Goal: Task Accomplishment & Management: Complete application form

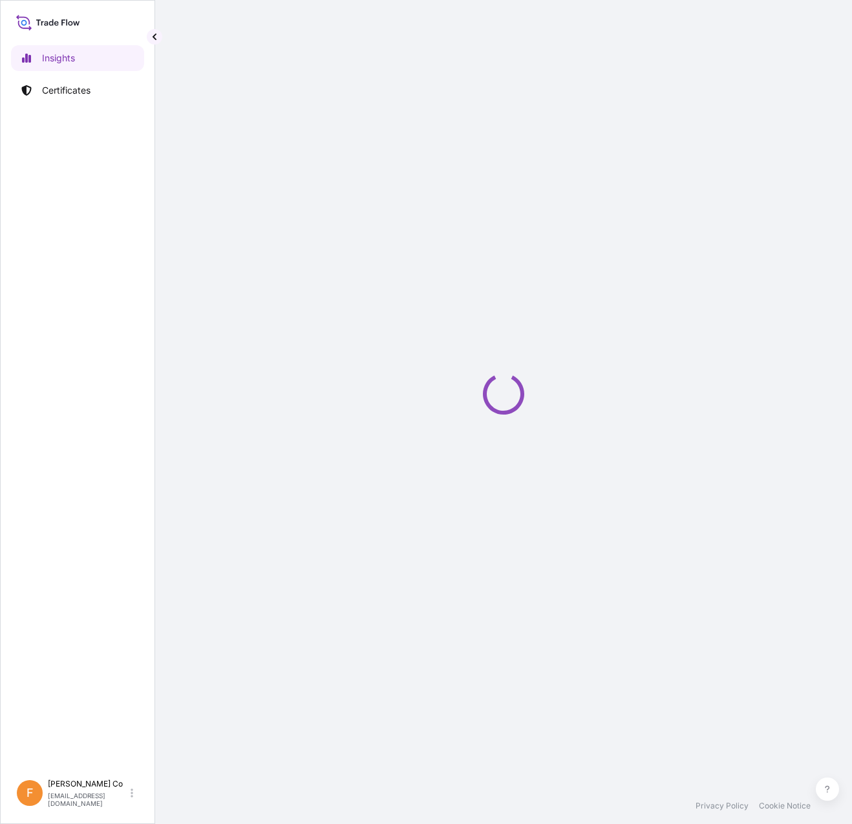
select select "2025"
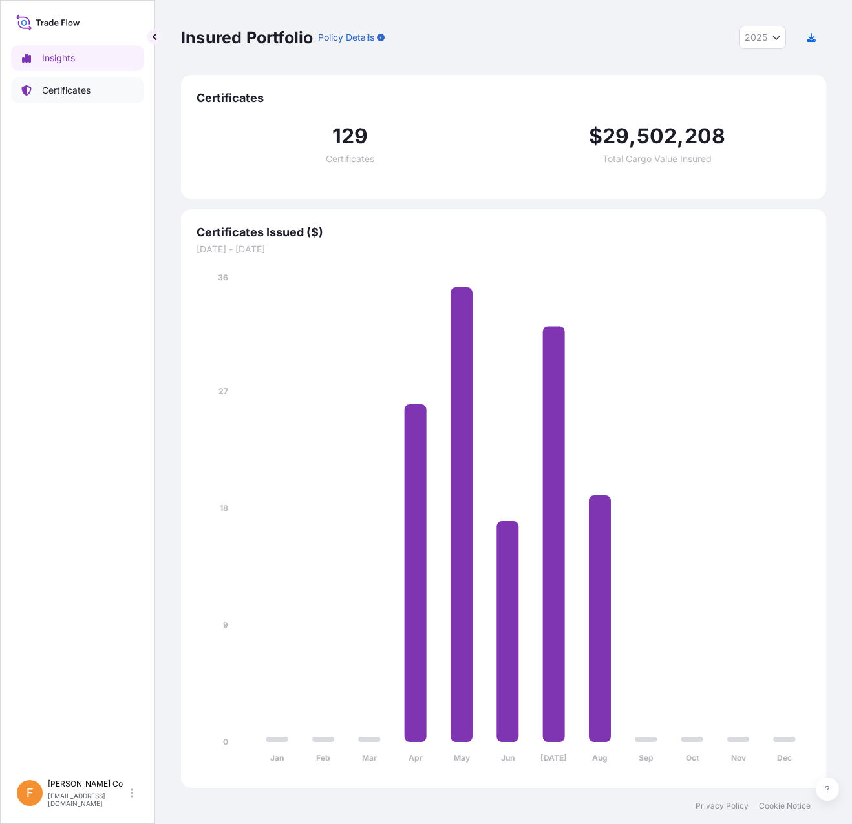
click at [53, 91] on p "Certificates" at bounding box center [66, 90] width 48 height 13
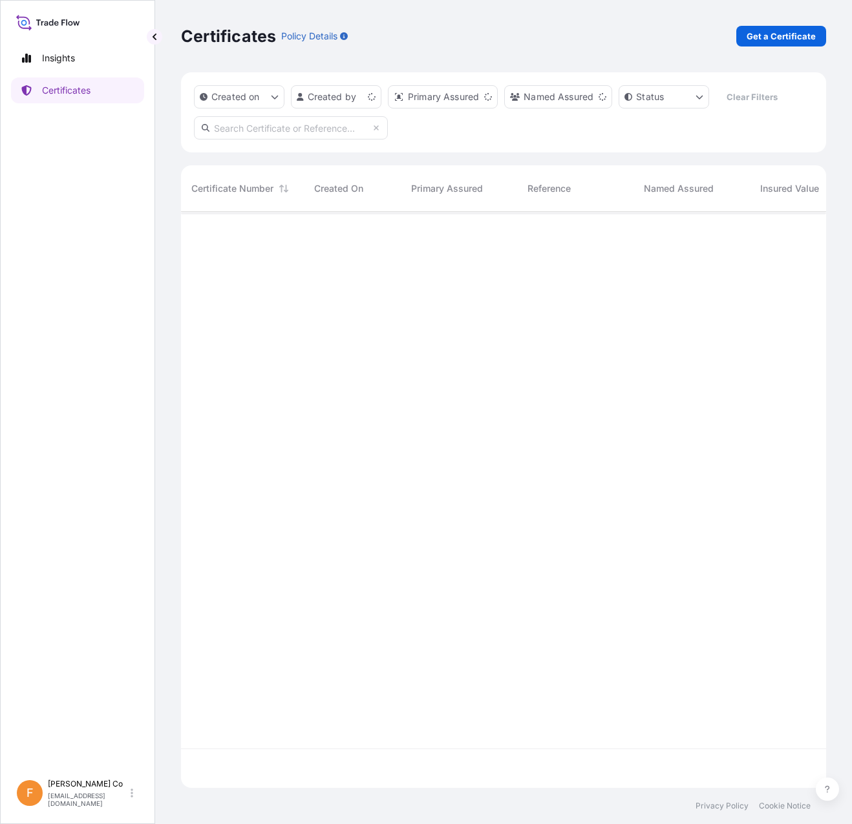
scroll to position [574, 635]
click at [780, 37] on p "Get a Certificate" at bounding box center [780, 36] width 69 height 13
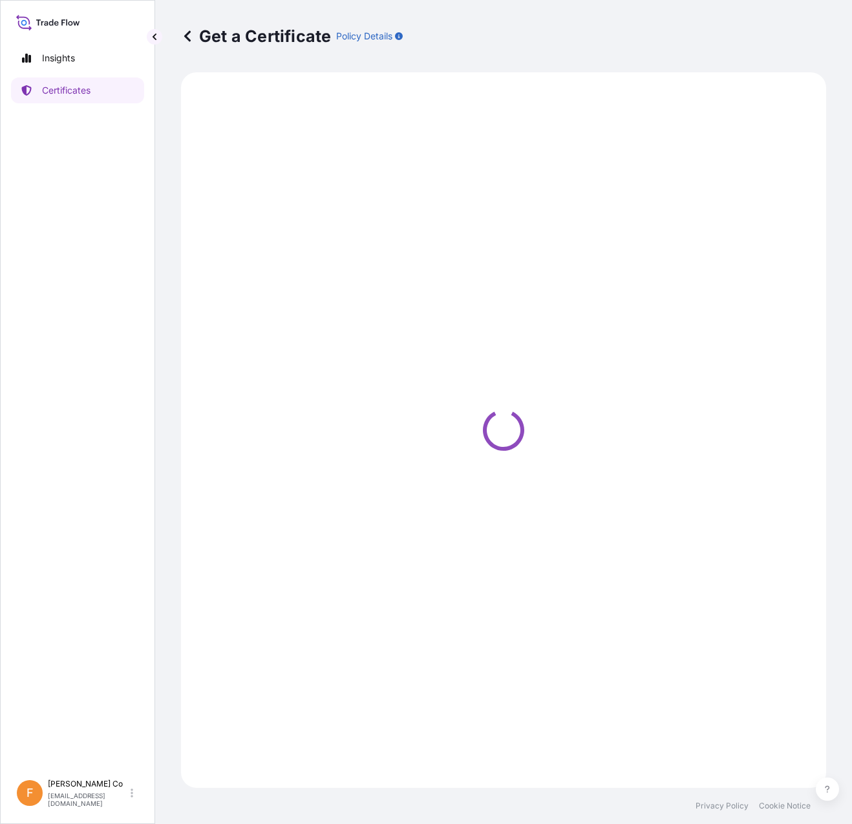
select select "Sea"
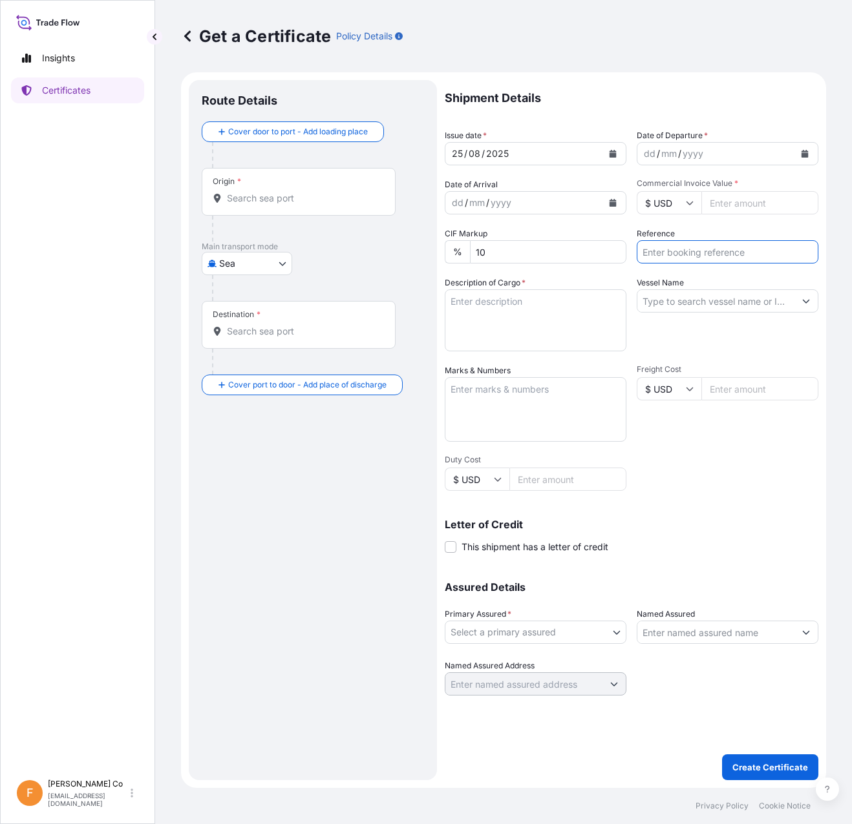
click at [681, 249] on input "Reference" at bounding box center [727, 251] width 182 height 23
paste input "81428687"
type input "81428687"
click at [616, 151] on button "Calendar" at bounding box center [612, 153] width 21 height 21
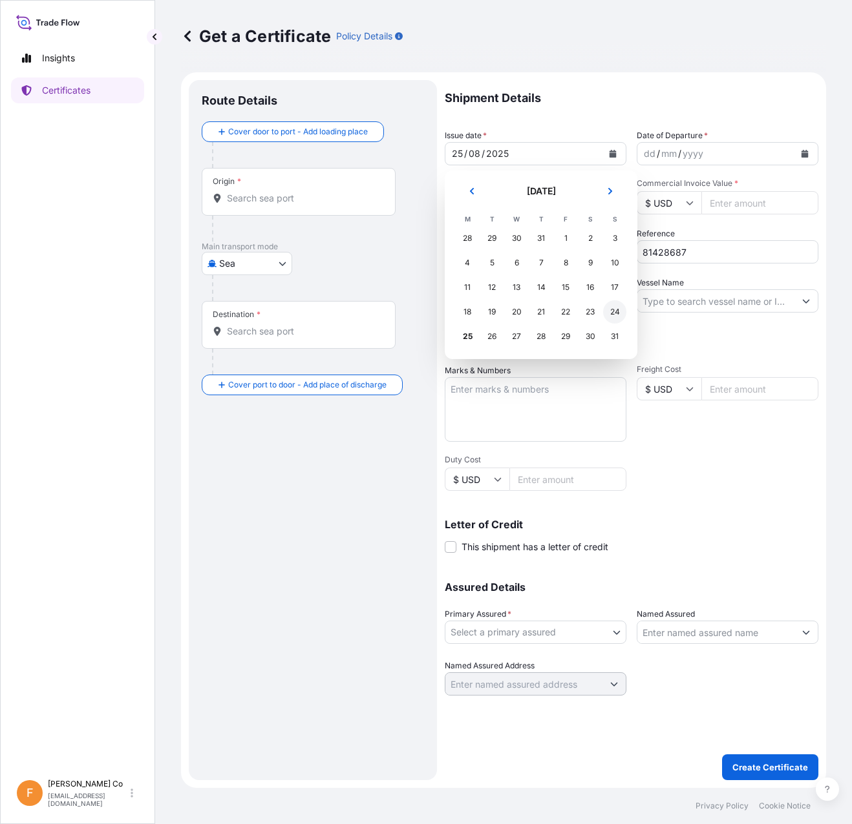
click at [614, 312] on div "24" at bounding box center [614, 311] width 23 height 23
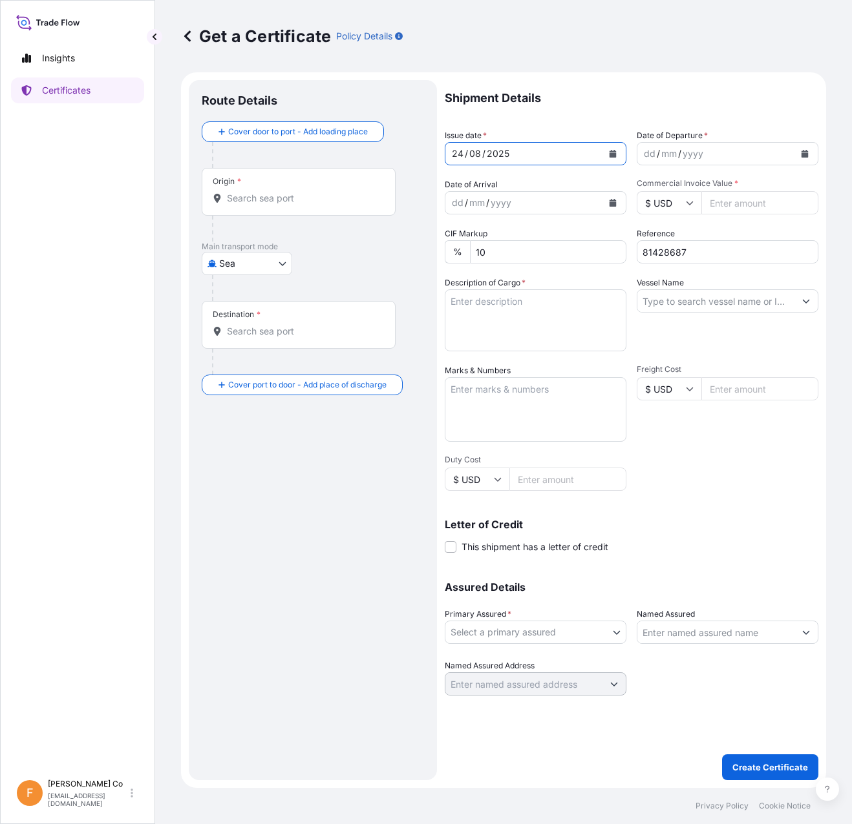
click at [806, 150] on icon "Calendar" at bounding box center [804, 154] width 7 height 8
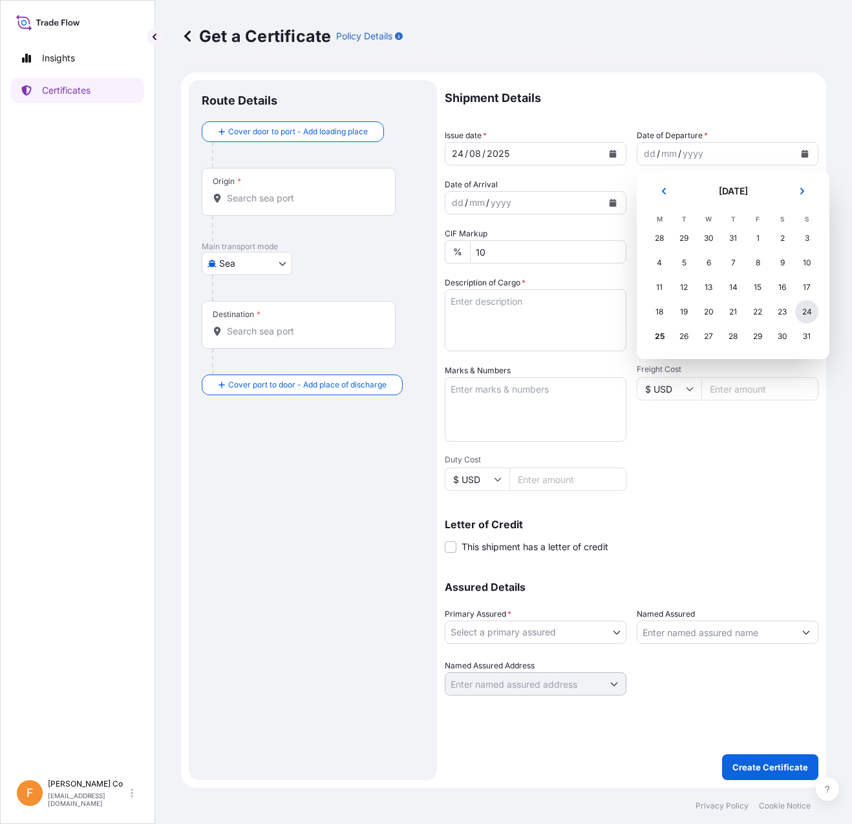
click at [808, 309] on div "24" at bounding box center [806, 311] width 23 height 23
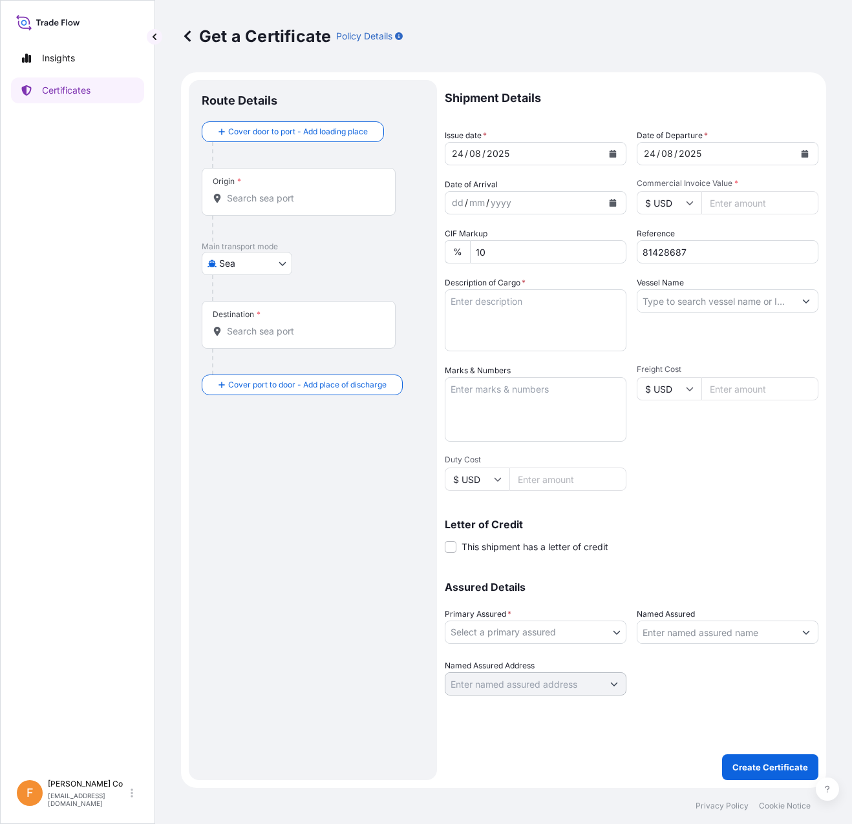
click at [740, 197] on input "Commercial Invoice Value *" at bounding box center [759, 202] width 117 height 23
paste input "47025.00"
type input "47025.00"
click at [491, 417] on textarea "Marks & Numbers" at bounding box center [536, 409] width 182 height 65
paste textarea "CONSIGNEE : [PERSON_NAME] FOR PLASTIC INDUSTRY IMPORT & EXPORT [STREET_ADDRESS]…"
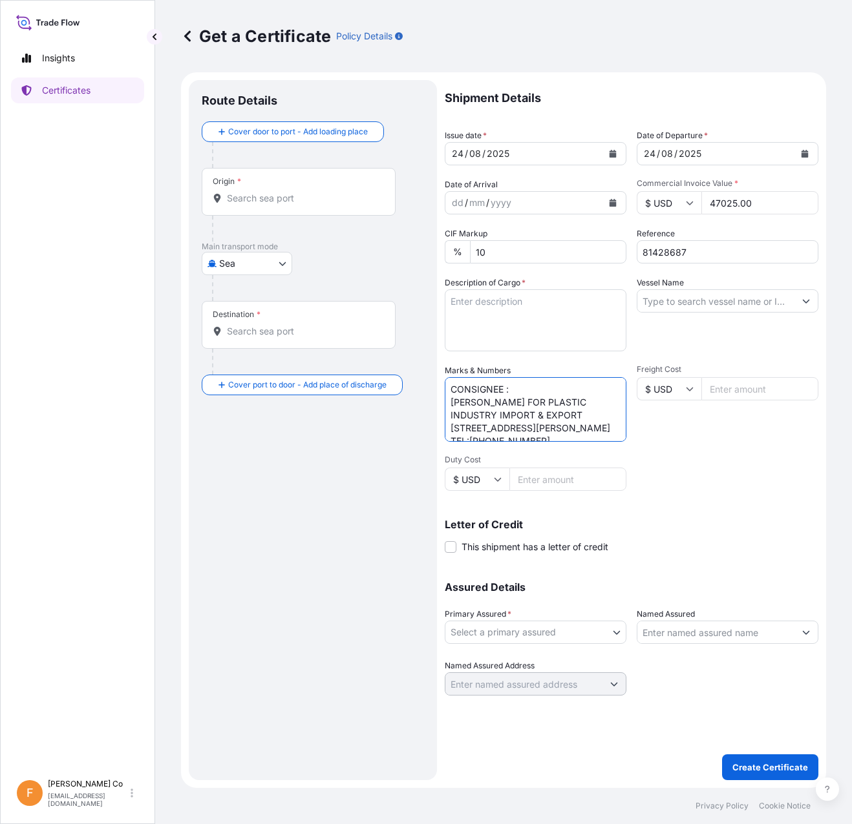
scroll to position [44, 0]
type textarea "CONSIGNEE : [PERSON_NAME] FOR PLASTIC INDUSTRY IMPORT & EXPORT [STREET_ADDRESS]…"
click at [711, 640] on input "Named Assured" at bounding box center [715, 632] width 157 height 23
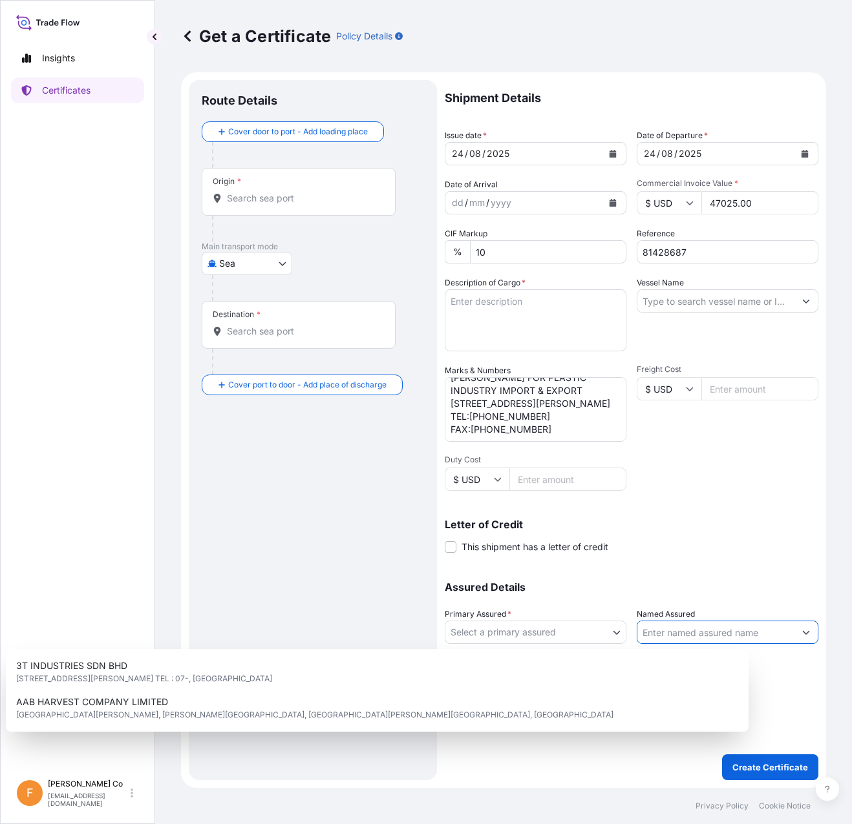
paste input "[PERSON_NAME] FOR PLASTIC INDUSTRY IMPORT & EXPORT"
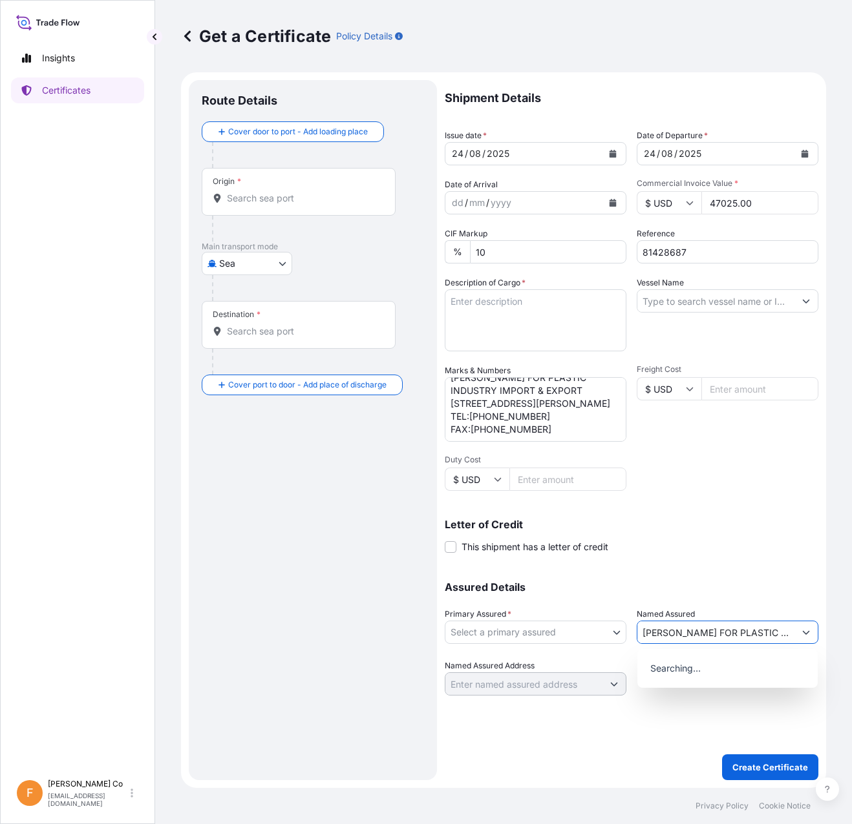
scroll to position [0, 98]
type input "[PERSON_NAME] FOR PLASTIC INDUSTRY IMPORT & EXPORT"
click at [611, 638] on body "9 options available. 0 options available. Insights Certificates F [PERSON_NAME]…" at bounding box center [426, 412] width 852 height 824
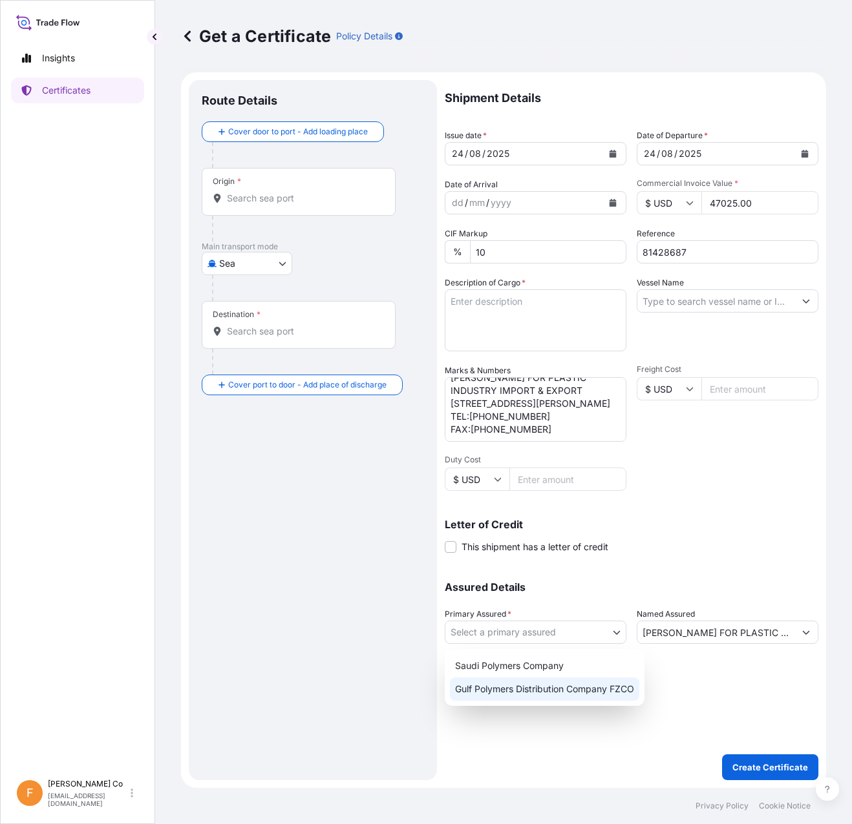
click at [572, 688] on div "Gulf Polymers Distribution Company FZCO" at bounding box center [544, 689] width 189 height 23
select select "31643"
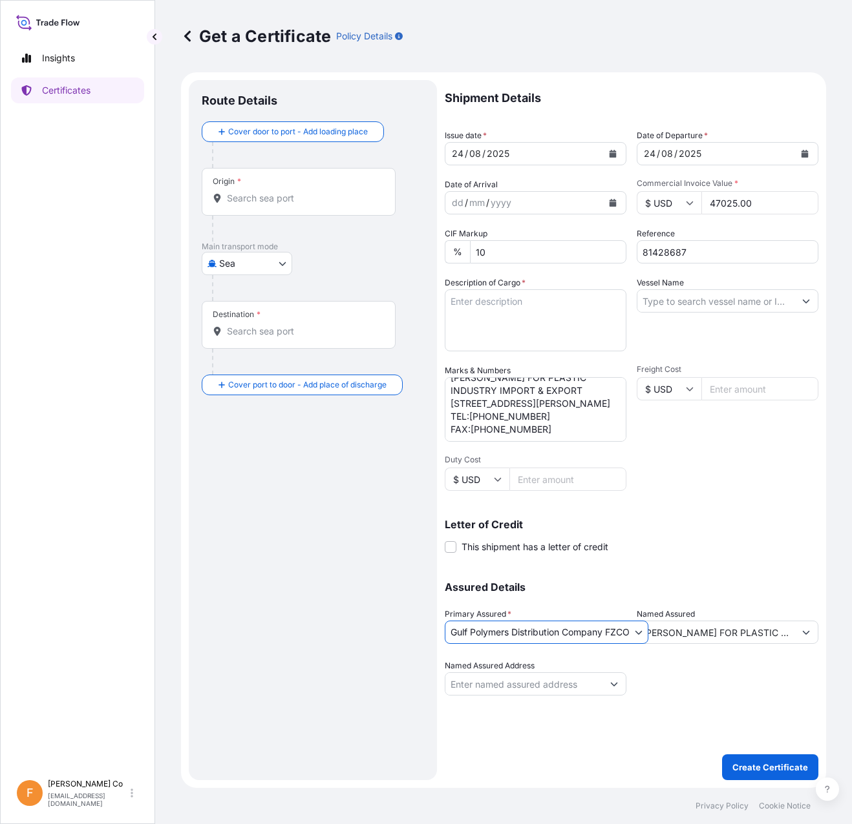
click at [562, 730] on div "Shipment Details Issue date * [DATE] Date of Departure * [DATE] Date of Arrival…" at bounding box center [631, 430] width 373 height 700
click at [713, 299] on input "Vessel Name" at bounding box center [715, 300] width 157 height 23
paste input "GULF BARAKAH 534S"
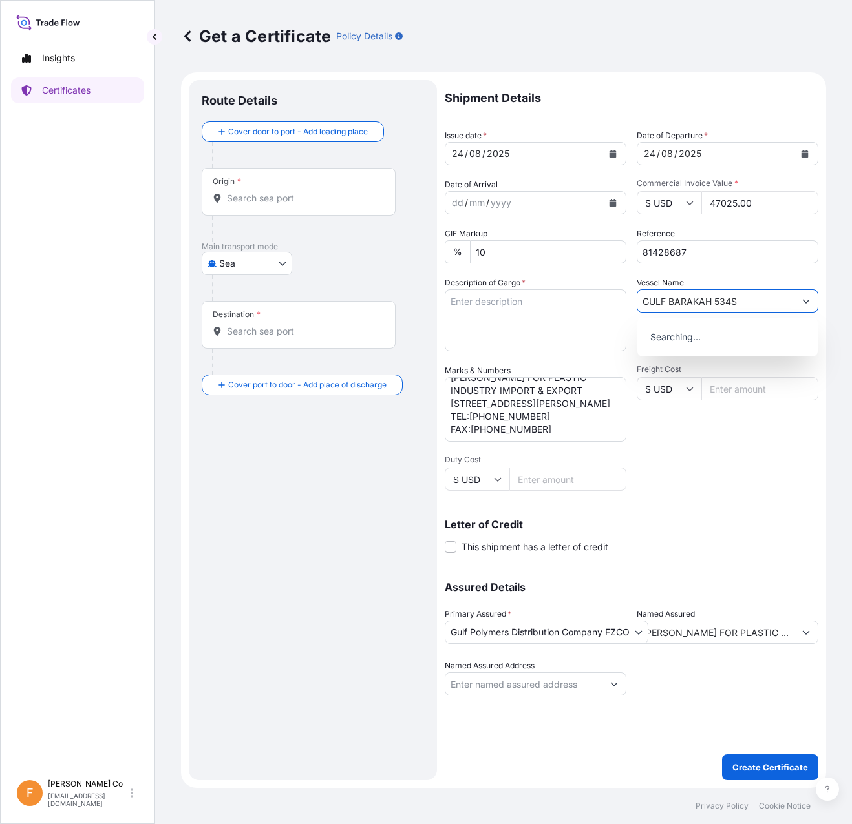
type input "GULF BARAKAH 534S"
click at [728, 297] on input "GULF BARAKAH 534S" at bounding box center [715, 300] width 157 height 23
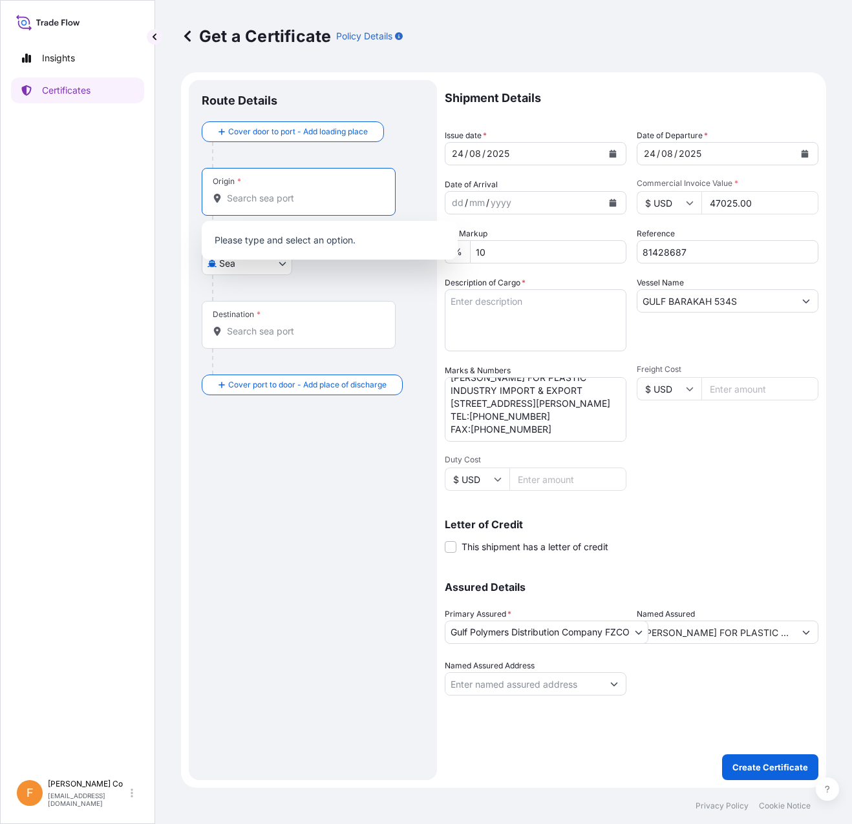
click at [255, 197] on input "Origin *" at bounding box center [303, 198] width 152 height 13
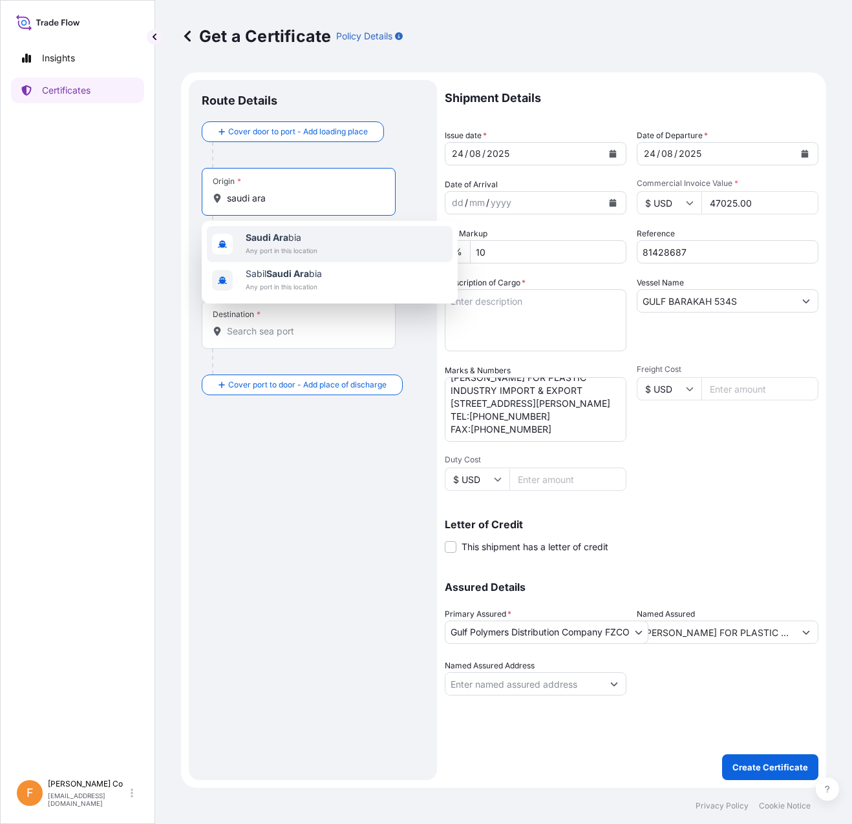
click at [284, 237] on b "Saudi Ara" at bounding box center [267, 237] width 43 height 11
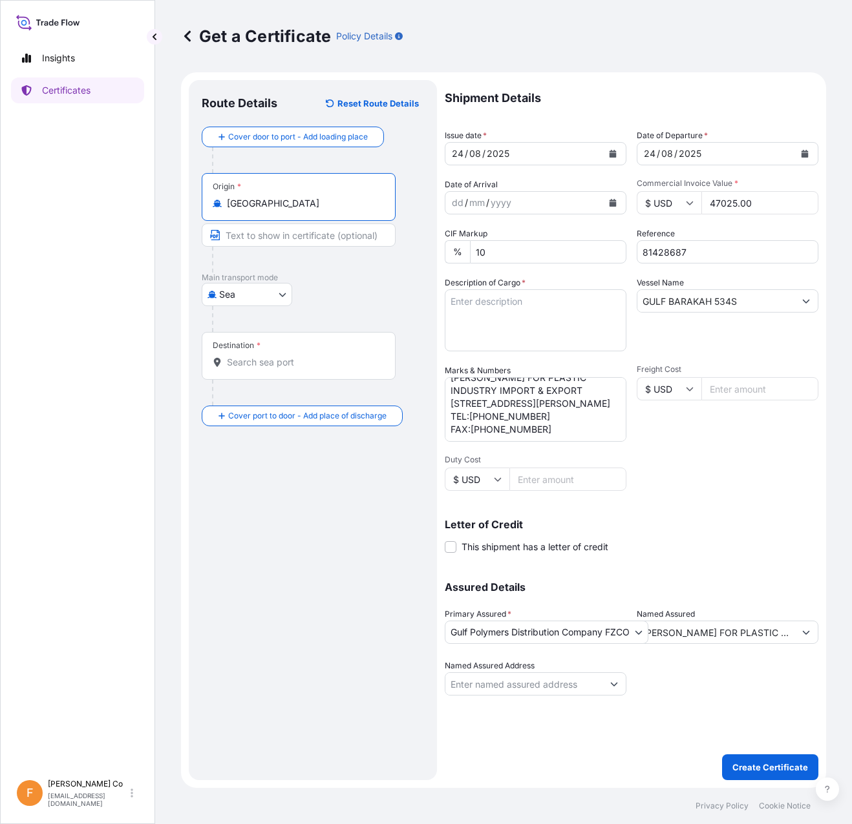
type input "[GEOGRAPHIC_DATA]"
click at [282, 233] on input "Text to appear on certificate" at bounding box center [299, 235] width 194 height 23
paste input "JUBAIL PORT - [GEOGRAPHIC_DATA]"
type input "JUBAIL PORT - [GEOGRAPHIC_DATA]"
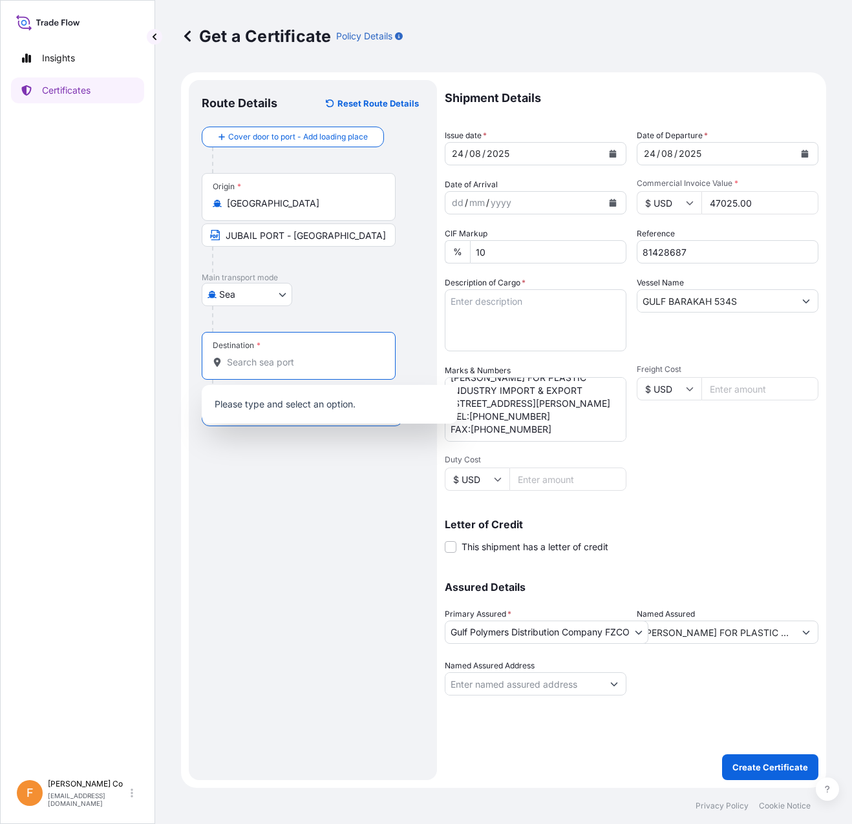
click at [275, 368] on input "Destination *" at bounding box center [303, 362] width 152 height 13
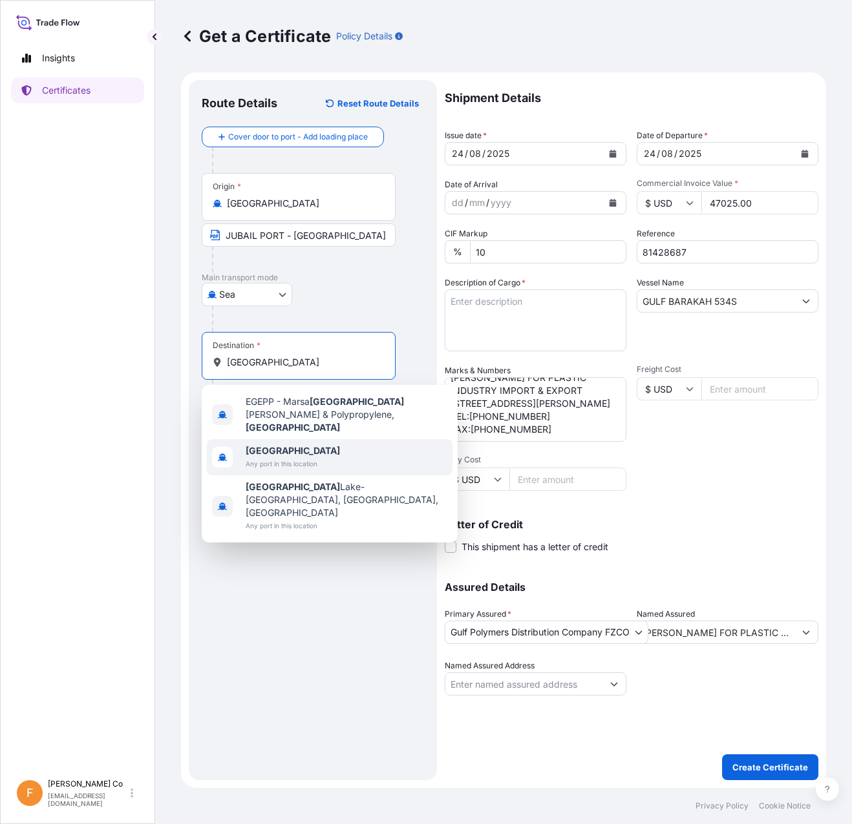
click at [275, 445] on span "[GEOGRAPHIC_DATA]" at bounding box center [293, 451] width 94 height 13
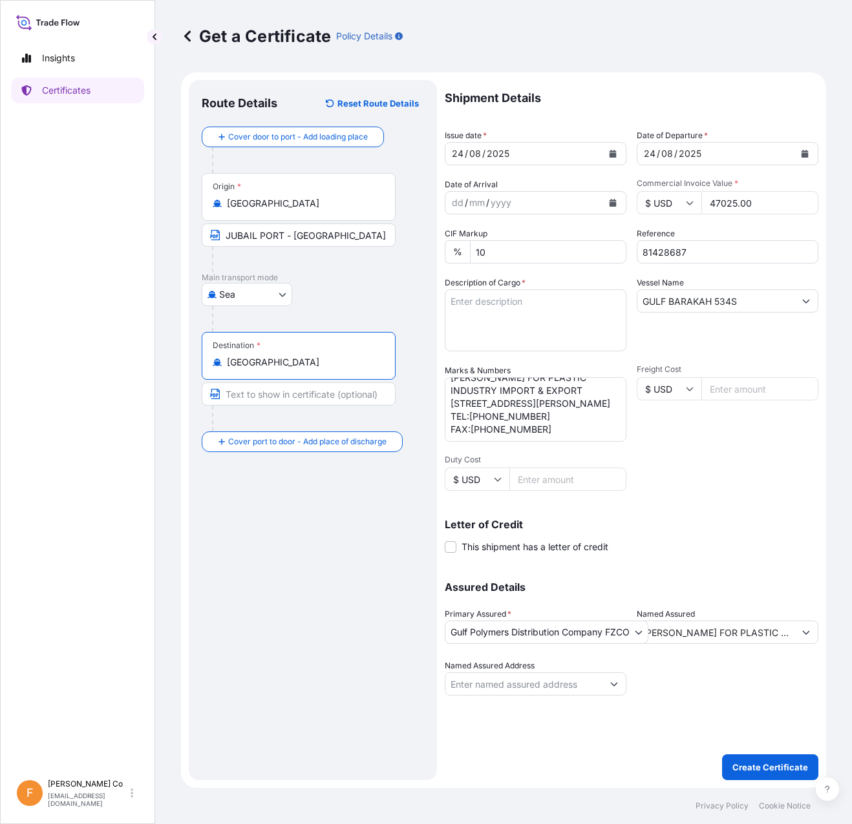
type input "[GEOGRAPHIC_DATA]"
click at [271, 392] on input "Text to appear on certificate" at bounding box center [299, 393] width 194 height 23
paste input "JUBAIL PORT - [GEOGRAPHIC_DATA]"
type input "JUBAIL PORT - [GEOGRAPHIC_DATA]"
drag, startPoint x: 490, startPoint y: 323, endPoint x: 363, endPoint y: 307, distance: 128.3
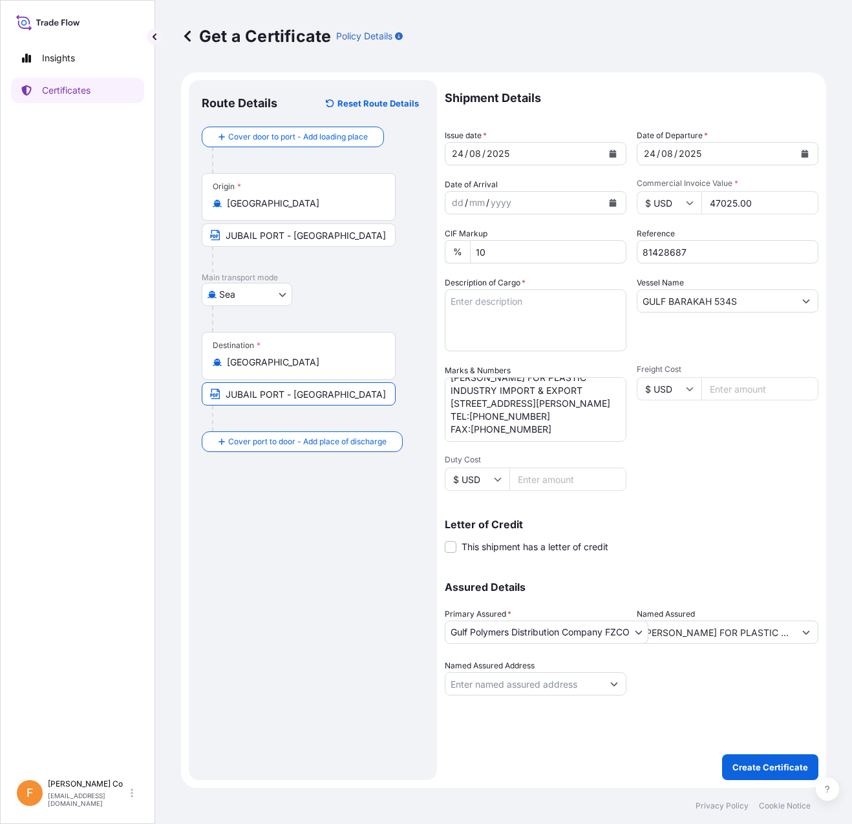
click at [490, 323] on textarea "Description of Cargo *" at bounding box center [536, 320] width 182 height 62
paste textarea "JUBAIL PORT - [GEOGRAPHIC_DATA]"
click at [530, 313] on textarea "JUBAIL PORT - [GEOGRAPHIC_DATA]" at bounding box center [536, 320] width 182 height 62
click at [503, 323] on textarea "JUBAIL PORT - [GEOGRAPHIC_DATA]" at bounding box center [536, 320] width 182 height 62
paste textarea "MARLEX POLYPROPYLENE RESIN HGX-030 SP"
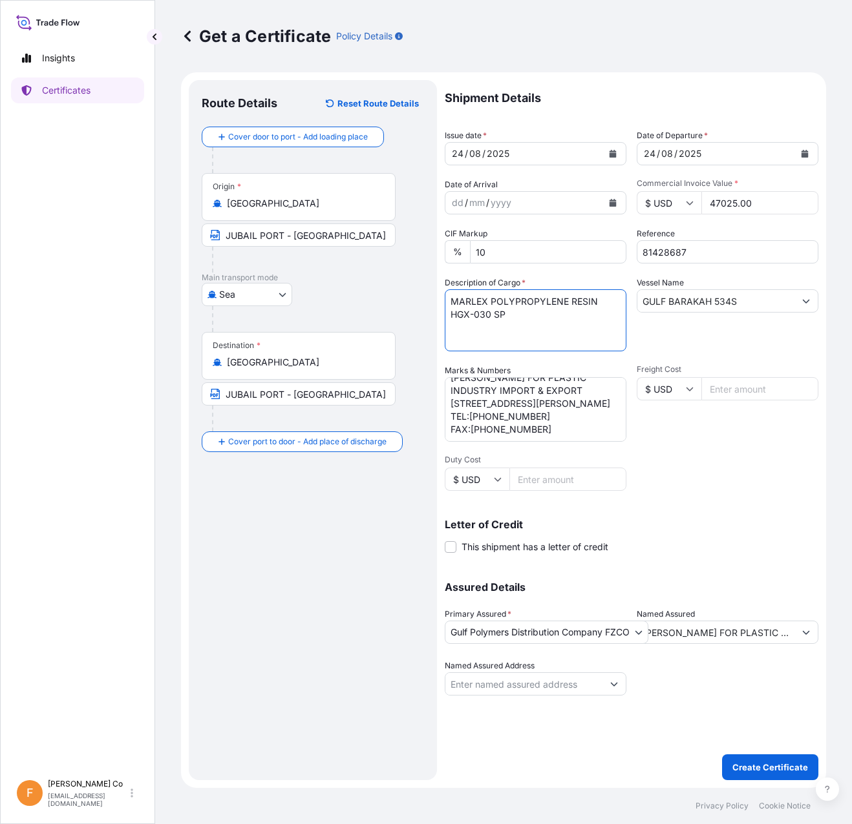
paste textarea "2 x 40 FT CONTAINER CONTAINING"
click at [543, 333] on textarea "2 x 40 FT CONTAINER CONTAINING MARLEX POLYPROPYLENE RESIN HGX-030 SP" at bounding box center [536, 320] width 182 height 62
paste textarea "NET WEIGHT : 49.50 MT GROSS WEIGHT: 50.688 MT 990 BAGS PER CONTAINER 1980 TOTAL…"
type textarea "2 x 40 FT CONTAINER CONTAINING MARLEX POLYPROPYLENE RESIN HGX-030 SP NET WEIGHT…"
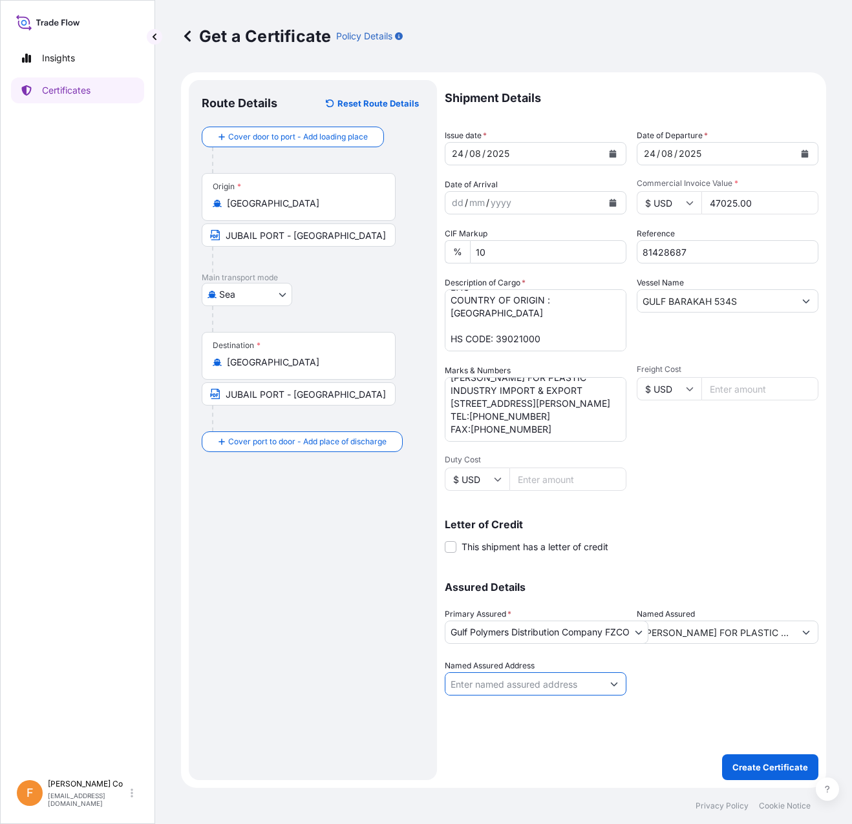
click at [569, 687] on input "Named Assured Address" at bounding box center [523, 684] width 157 height 23
click at [762, 766] on p "Create Certificate" at bounding box center [770, 767] width 76 height 13
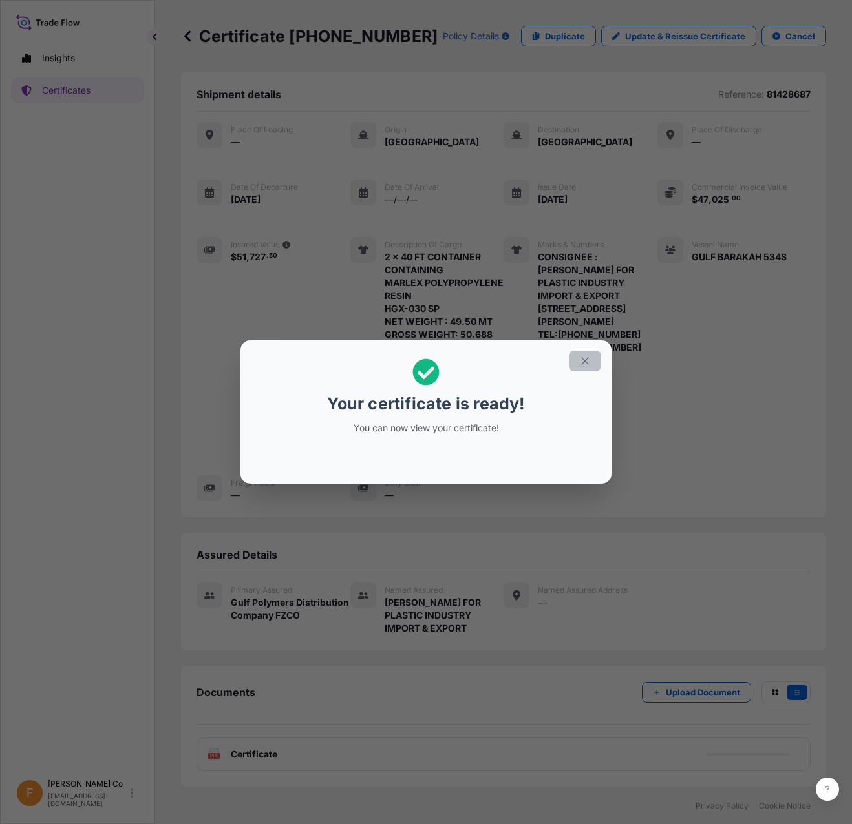
click at [583, 354] on button "button" at bounding box center [585, 361] width 32 height 21
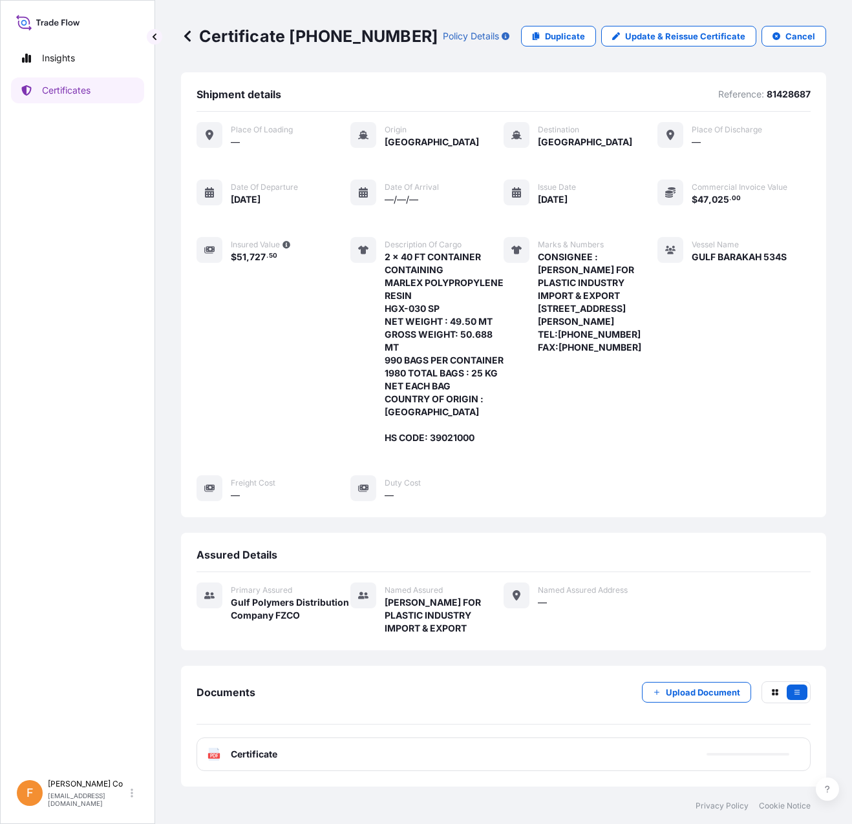
scroll to position [12, 0]
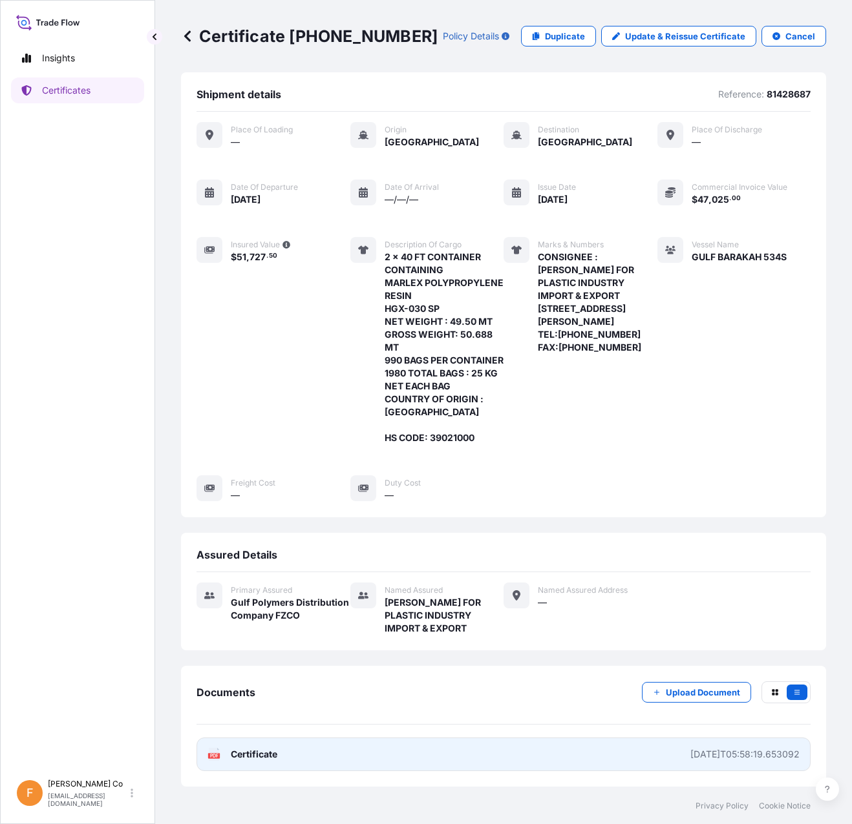
click at [645, 759] on link "PDF Certificate [DATE]T05:58:19.653092" at bounding box center [503, 755] width 614 height 34
